Goal: Communication & Community: Answer question/provide support

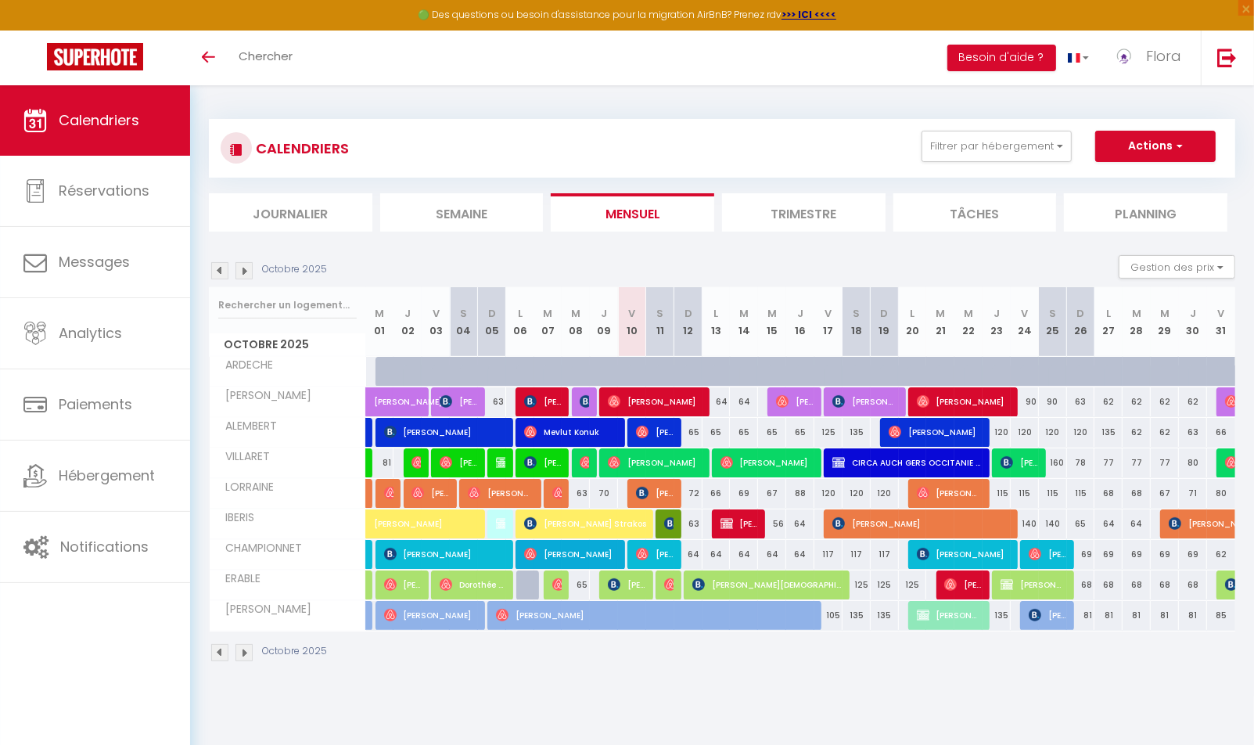
click at [662, 400] on span "[PERSON_NAME]" at bounding box center [655, 401] width 94 height 30
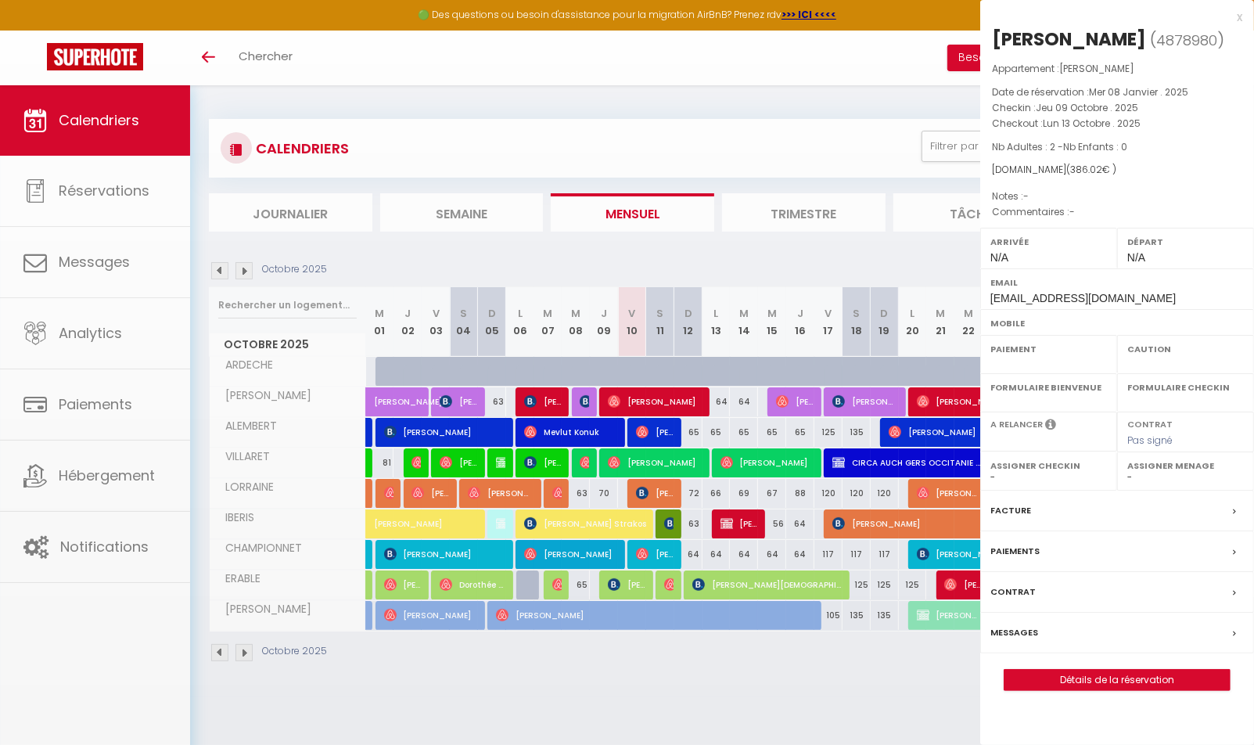
select select "OK"
select select "0"
select select "1"
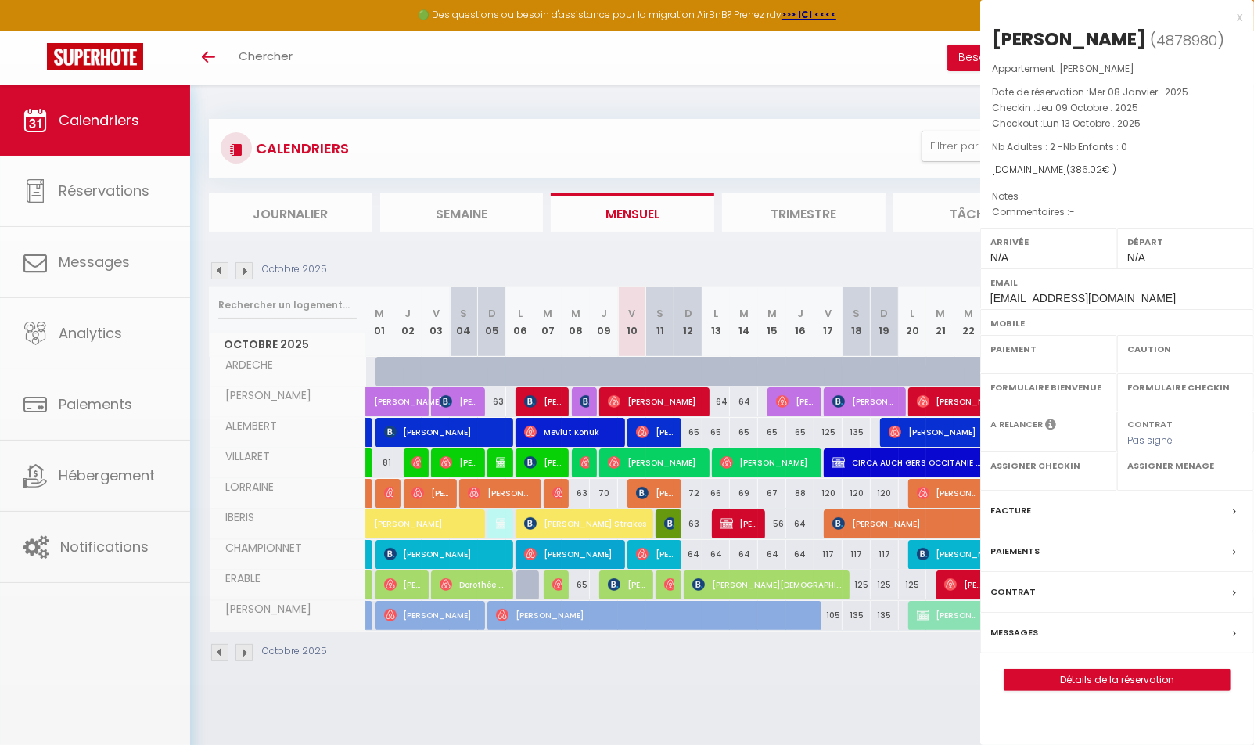
select select
select select "33852"
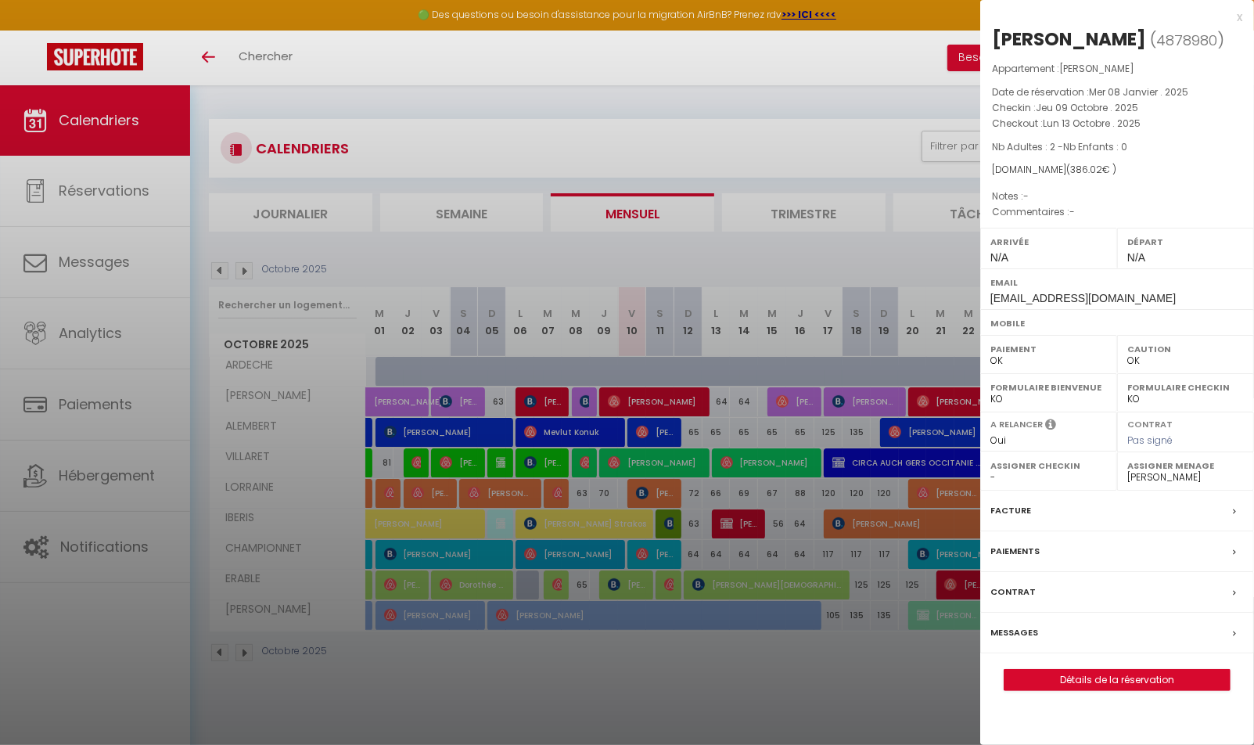
click at [1095, 534] on div "Paiements" at bounding box center [1117, 551] width 274 height 41
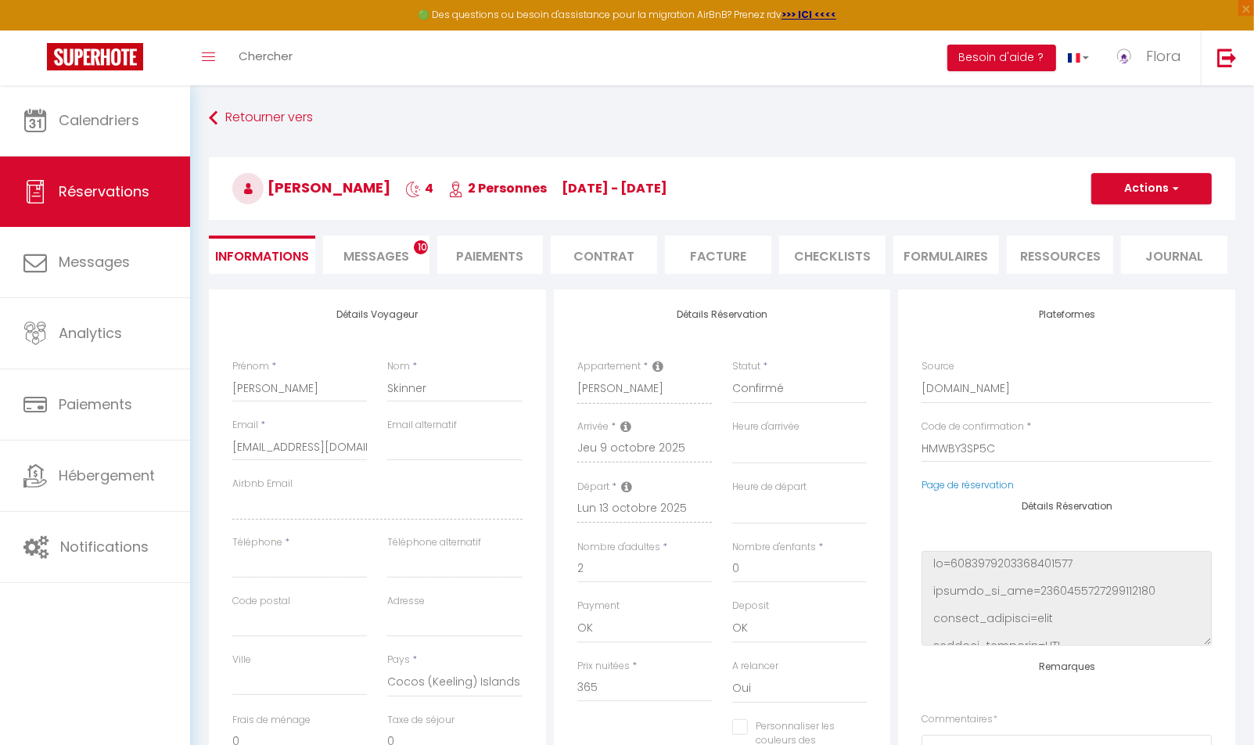
select select
checkbox input "false"
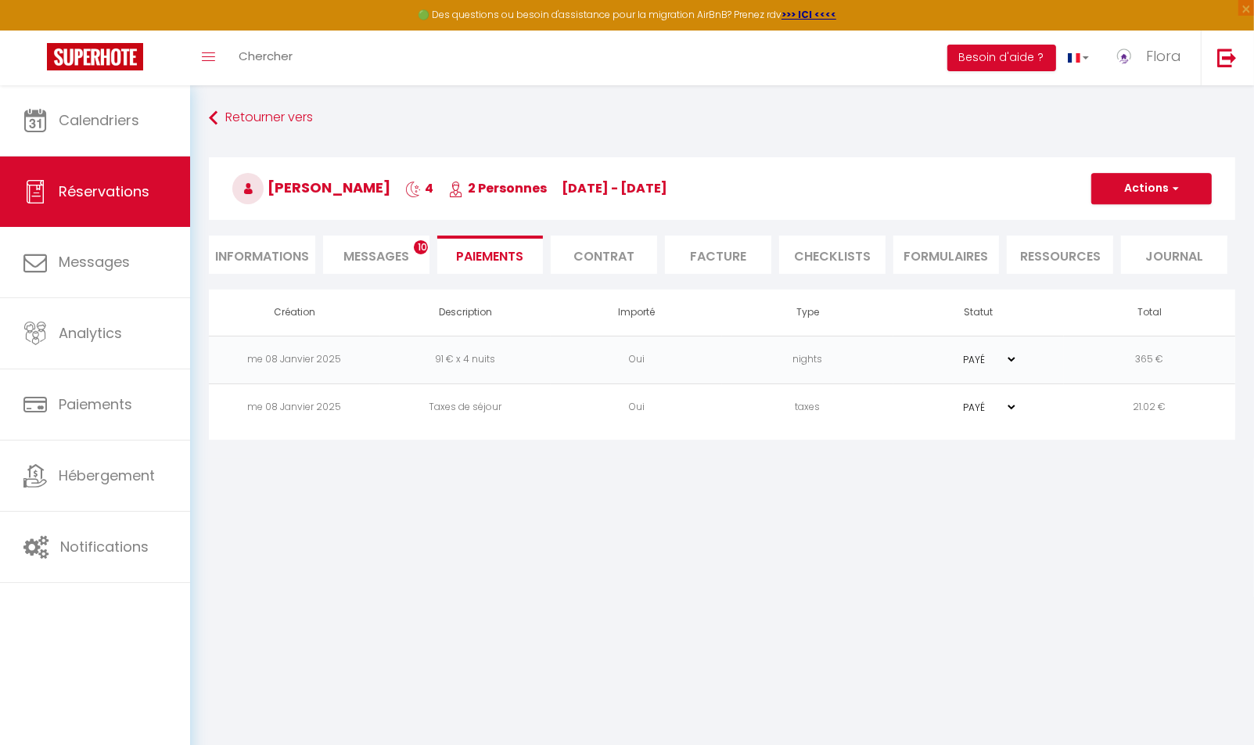
click at [388, 264] on span "Messages" at bounding box center [376, 256] width 66 height 18
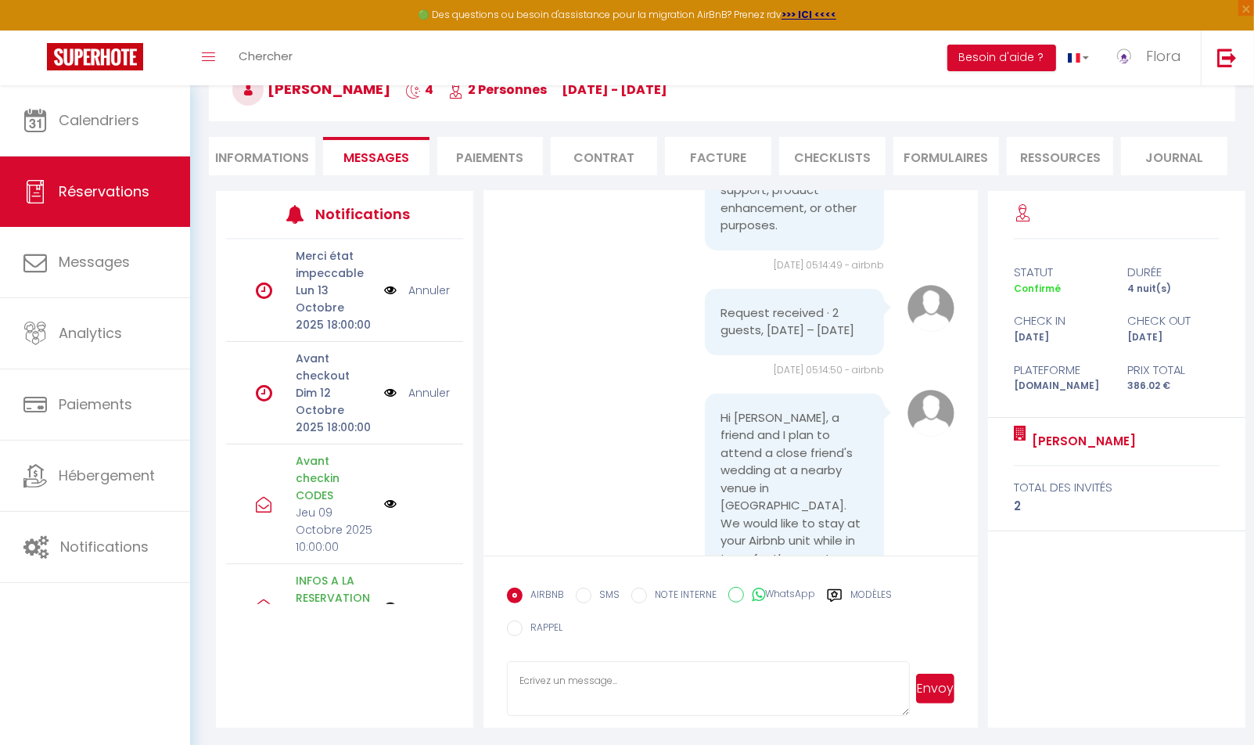
scroll to position [746, 0]
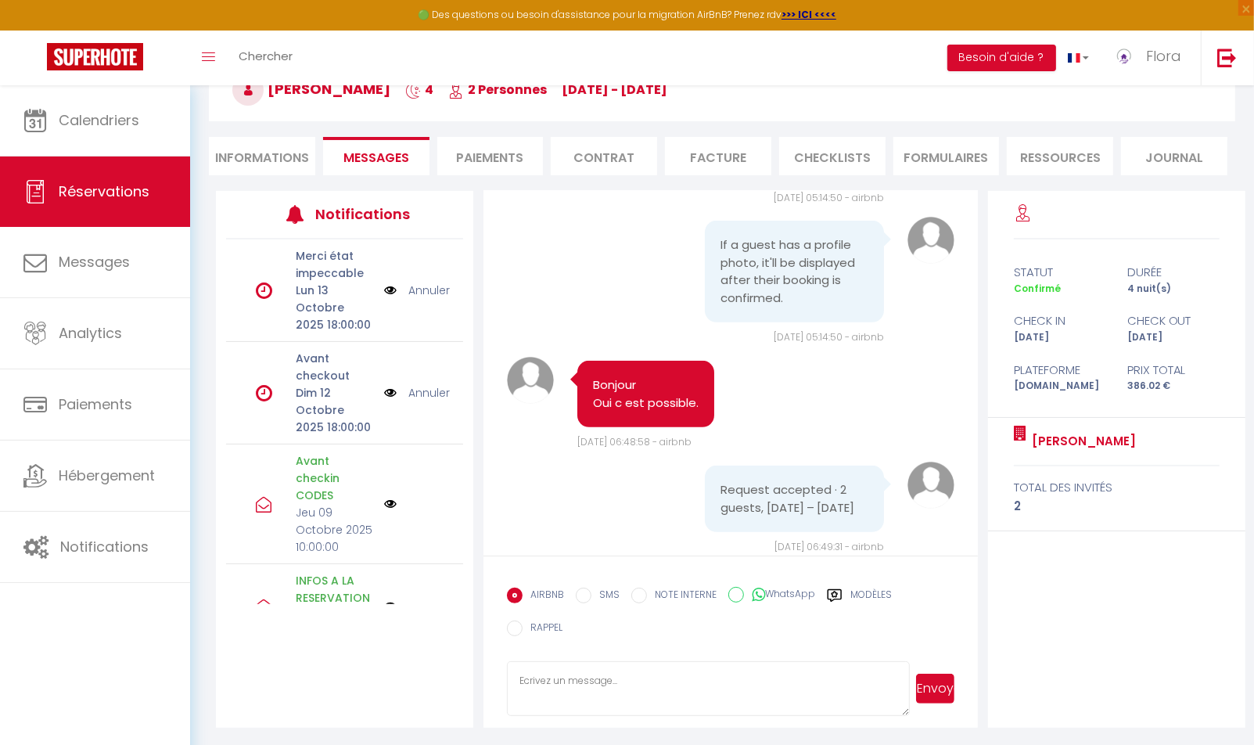
click at [634, 681] on textarea at bounding box center [708, 688] width 403 height 55
click at [704, 695] on textarea "Bonjour, j'ai une nouvelle femme de ménage, je viens donc vous demander si le m…" at bounding box center [708, 688] width 403 height 55
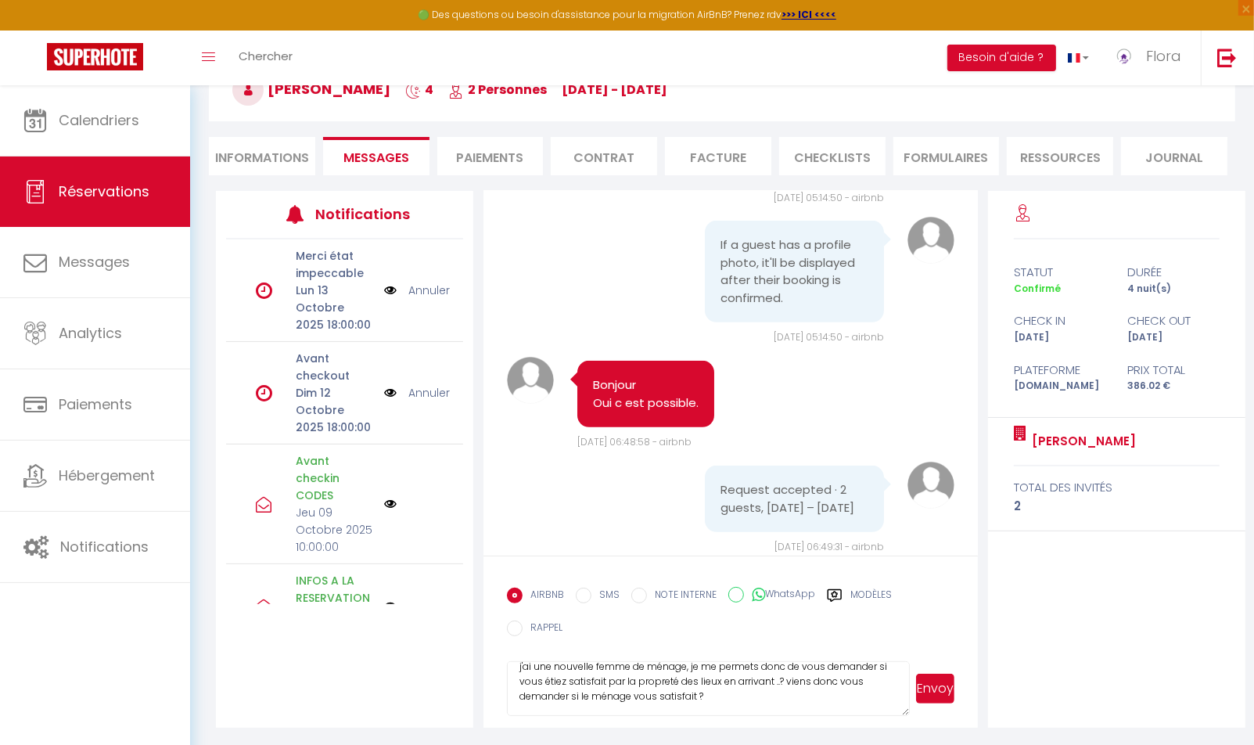
click at [789, 702] on textarea "Bonjour, j'ai une nouvelle femme de ménage, je me permets donc de vous demander…" at bounding box center [708, 688] width 403 height 55
drag, startPoint x: 789, startPoint y: 702, endPoint x: 497, endPoint y: 697, distance: 292.6
click at [507, 697] on textarea "Bonjour, j'ai une nouvelle femme de ménage, je me permets donc de vous demander…" at bounding box center [708, 688] width 403 height 55
type textarea "Bonjour, j'ai une nouvelle femme de ménage, je me permets donc de vous demander…"
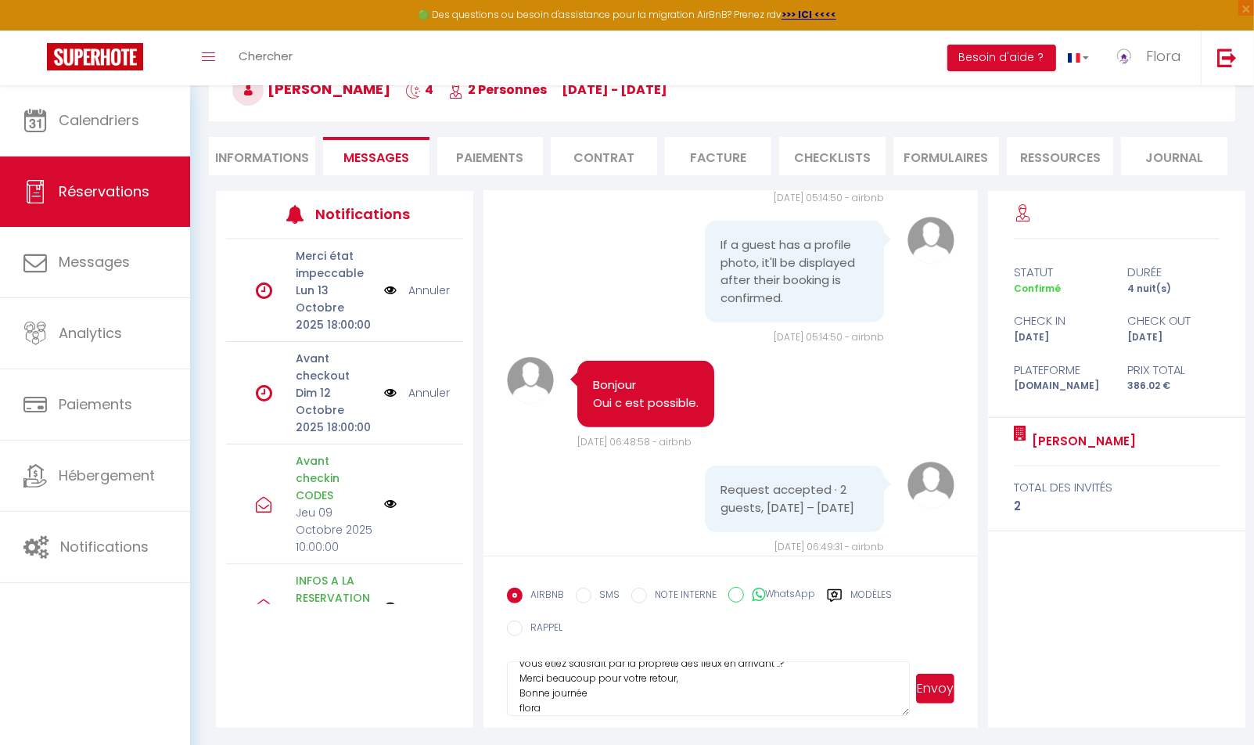
click at [933, 687] on button "Envoyer" at bounding box center [935, 689] width 38 height 30
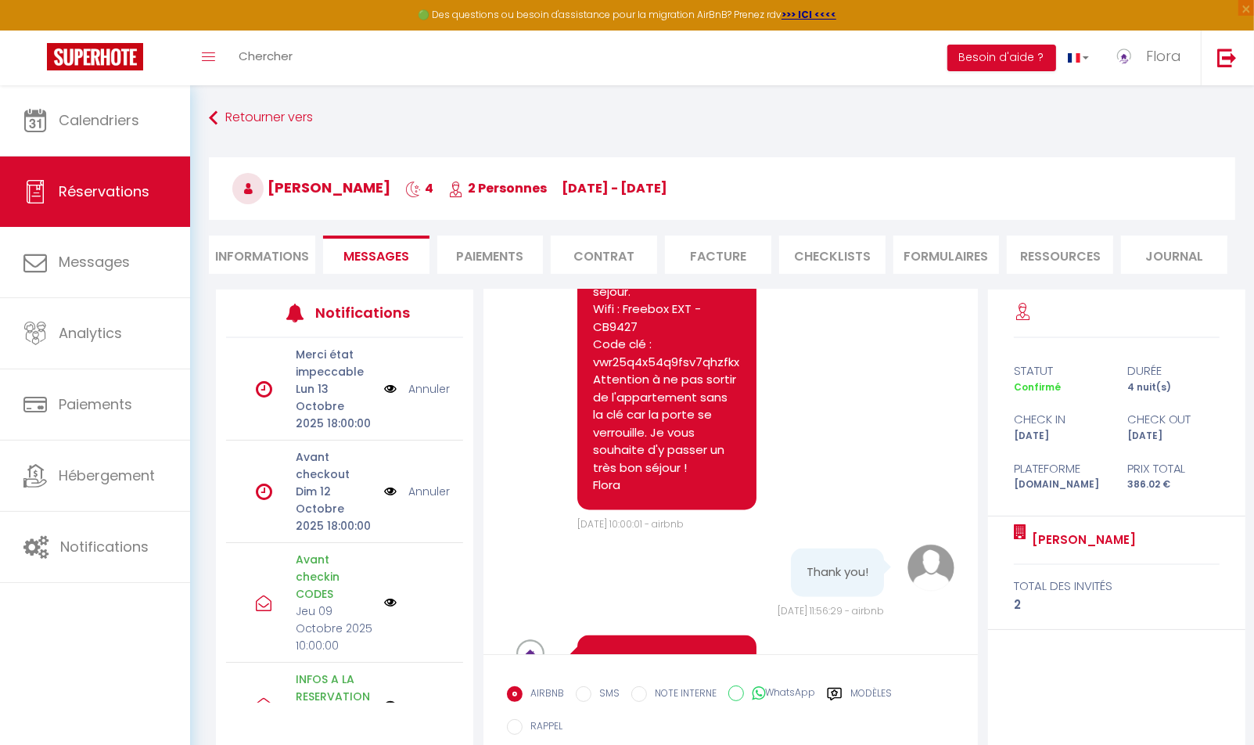
scroll to position [2536, 0]
